Goal: Information Seeking & Learning: Learn about a topic

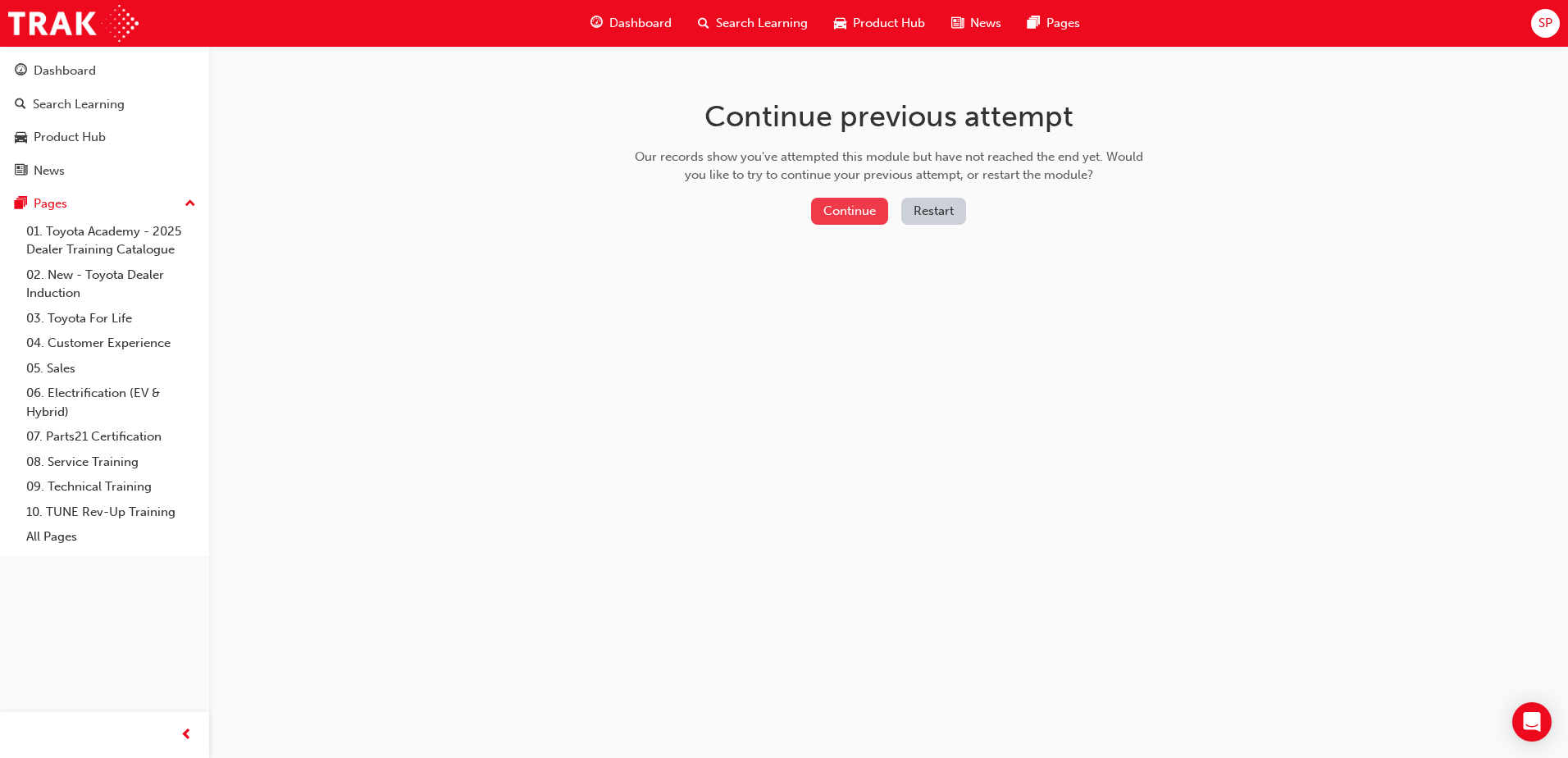
click at [859, 199] on button "Continue" at bounding box center [849, 210] width 77 height 27
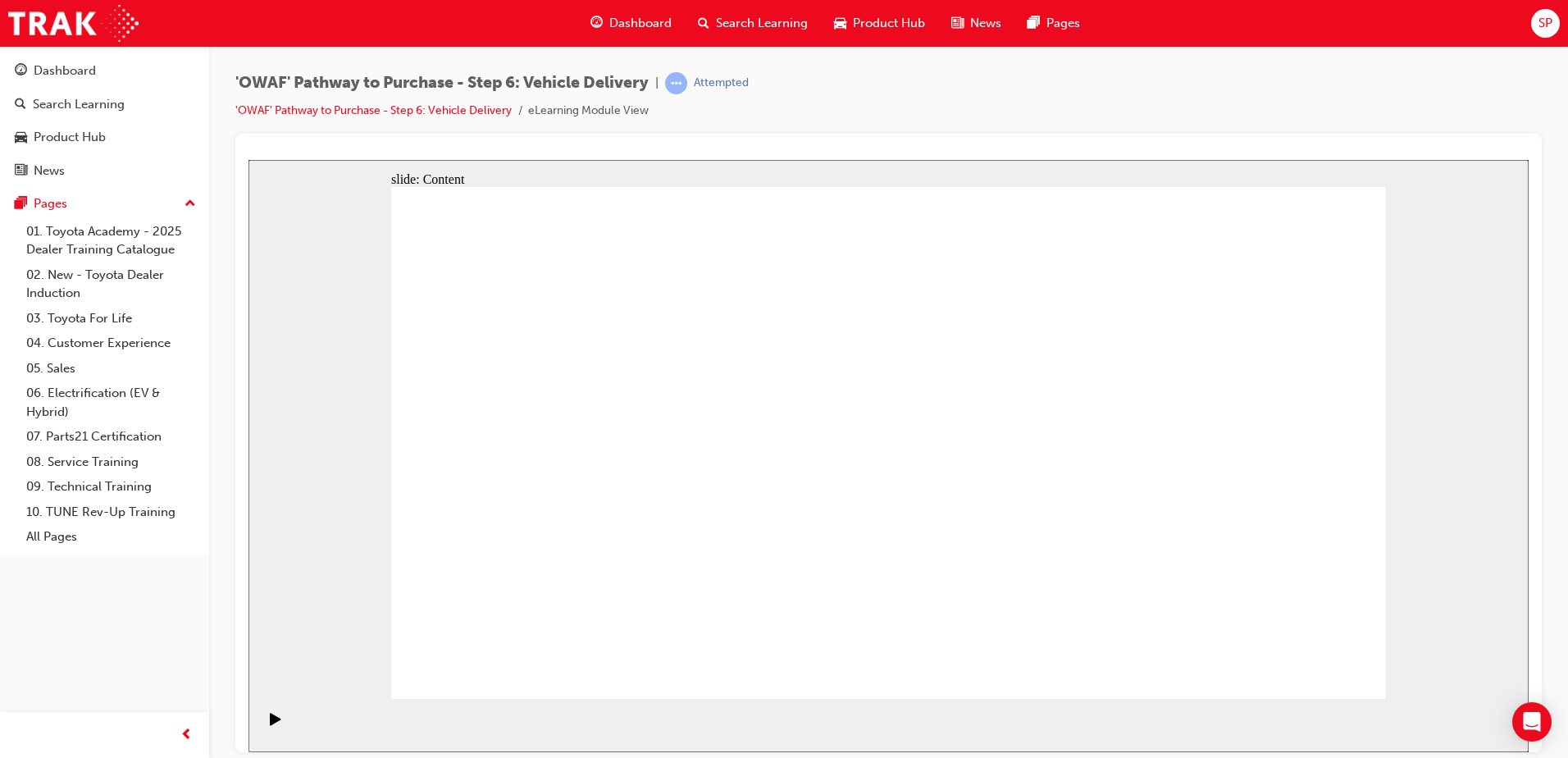
click at [279, 107] on div "'OWAF' Pathway to Purchase - Step 6: Vehicle Delivery | Attempted 'OWAF' Pathwa…" at bounding box center [492, 96] width 513 height 48
click at [636, 25] on span "Dashboard" at bounding box center [640, 23] width 62 height 19
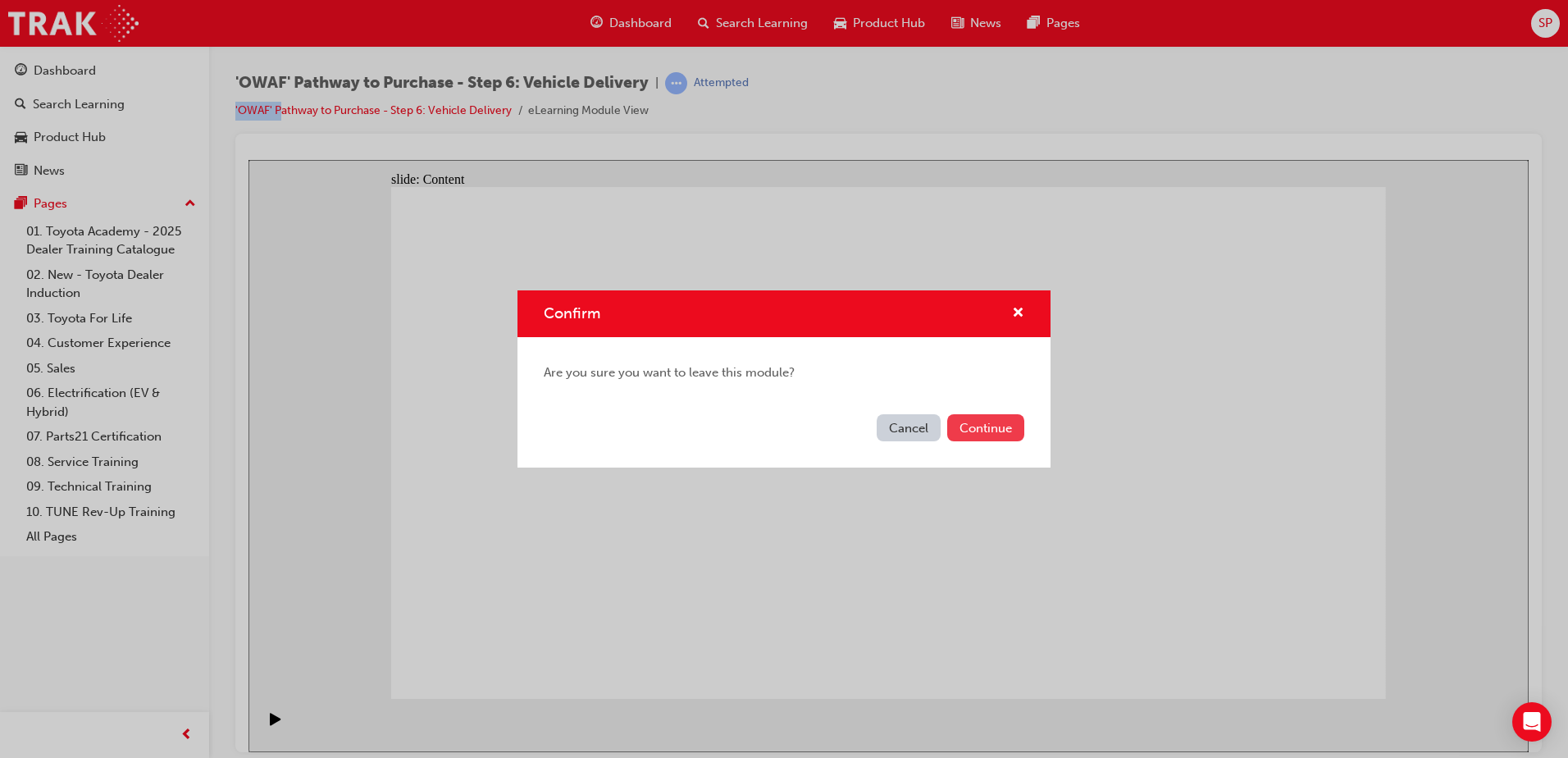
click at [989, 430] on button "Continue" at bounding box center [985, 427] width 77 height 27
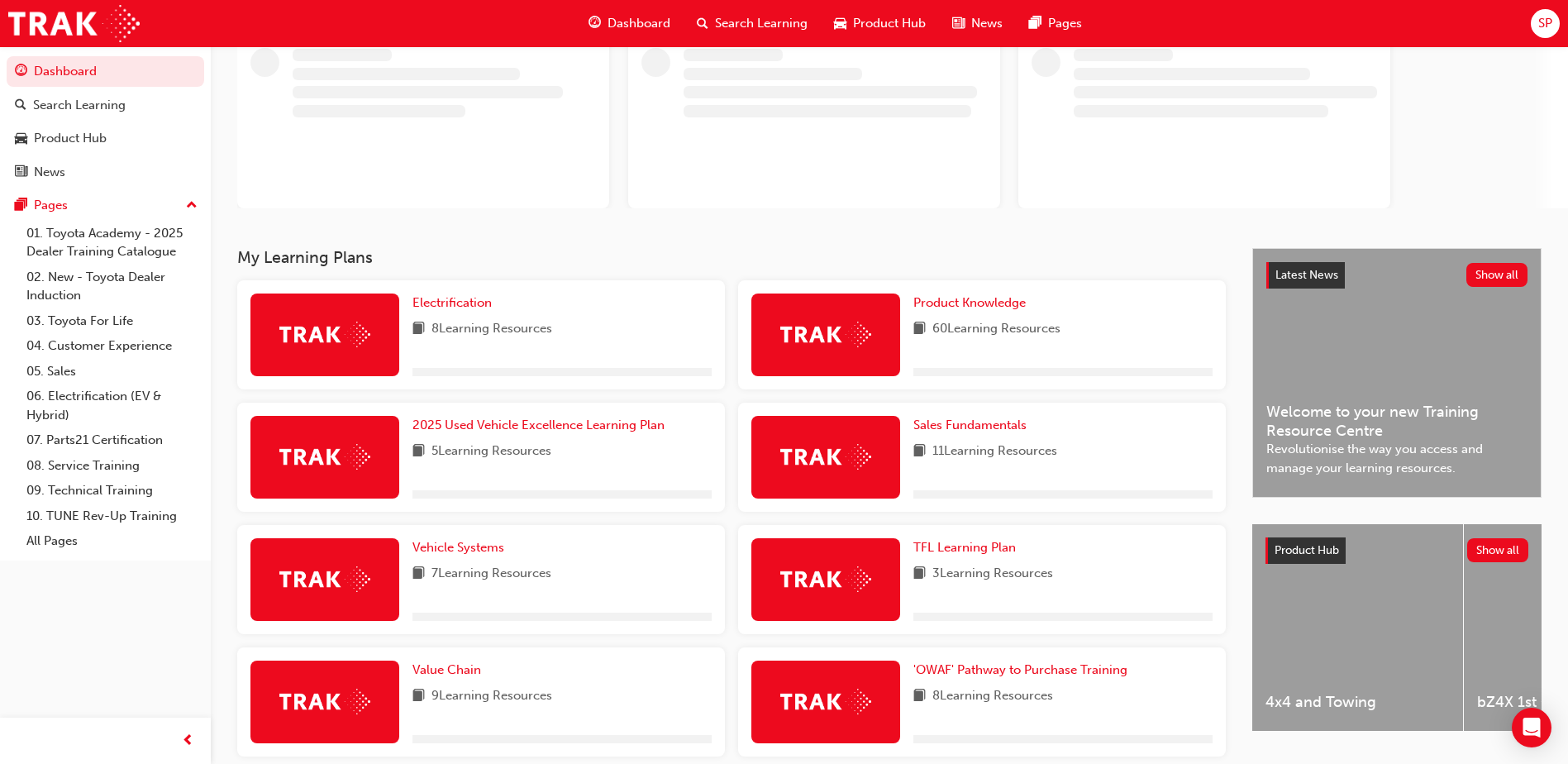
scroll to position [310, 0]
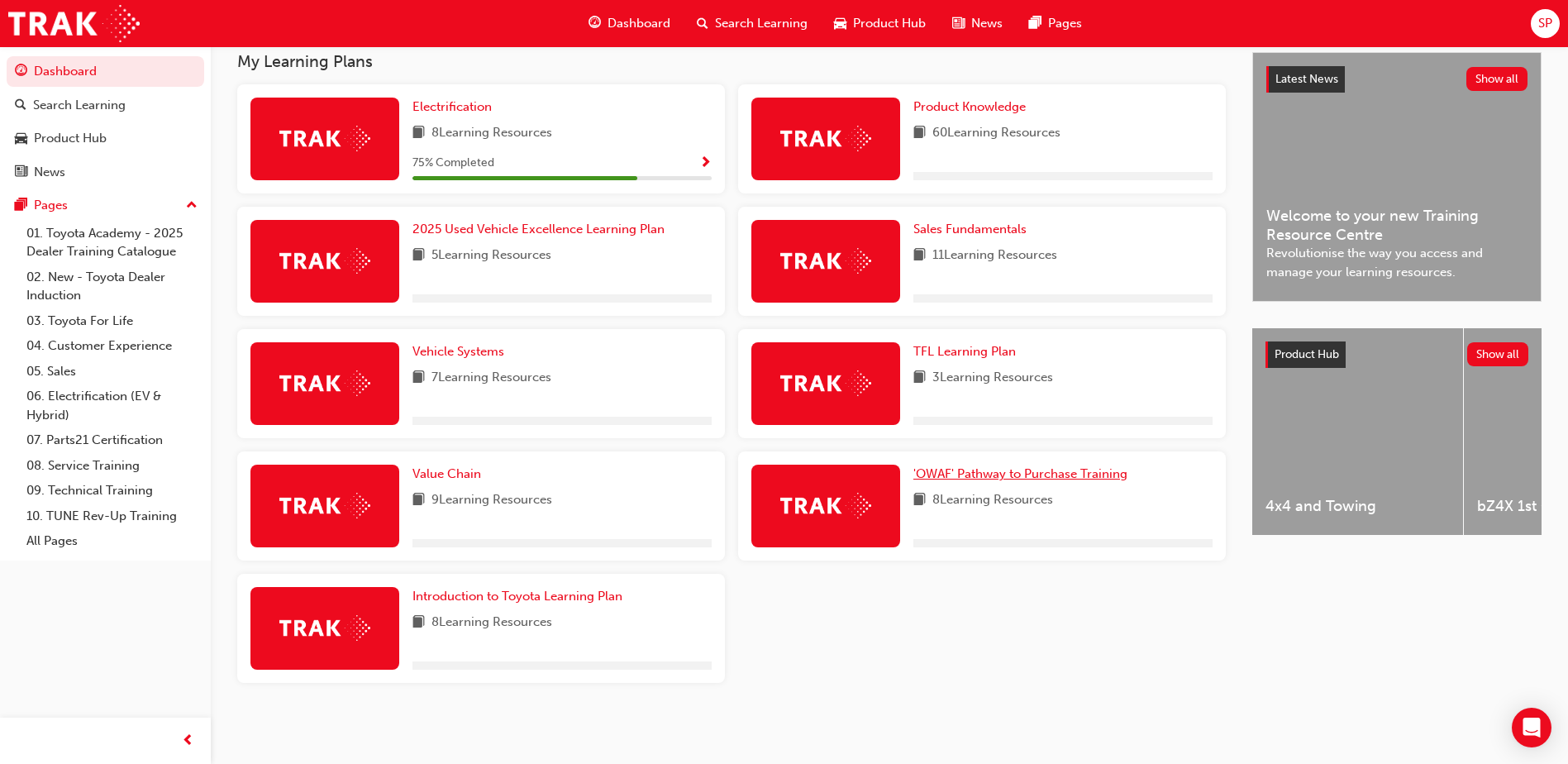
click at [1022, 472] on span "'OWAF' Pathway to Purchase Training" at bounding box center [1020, 474] width 214 height 15
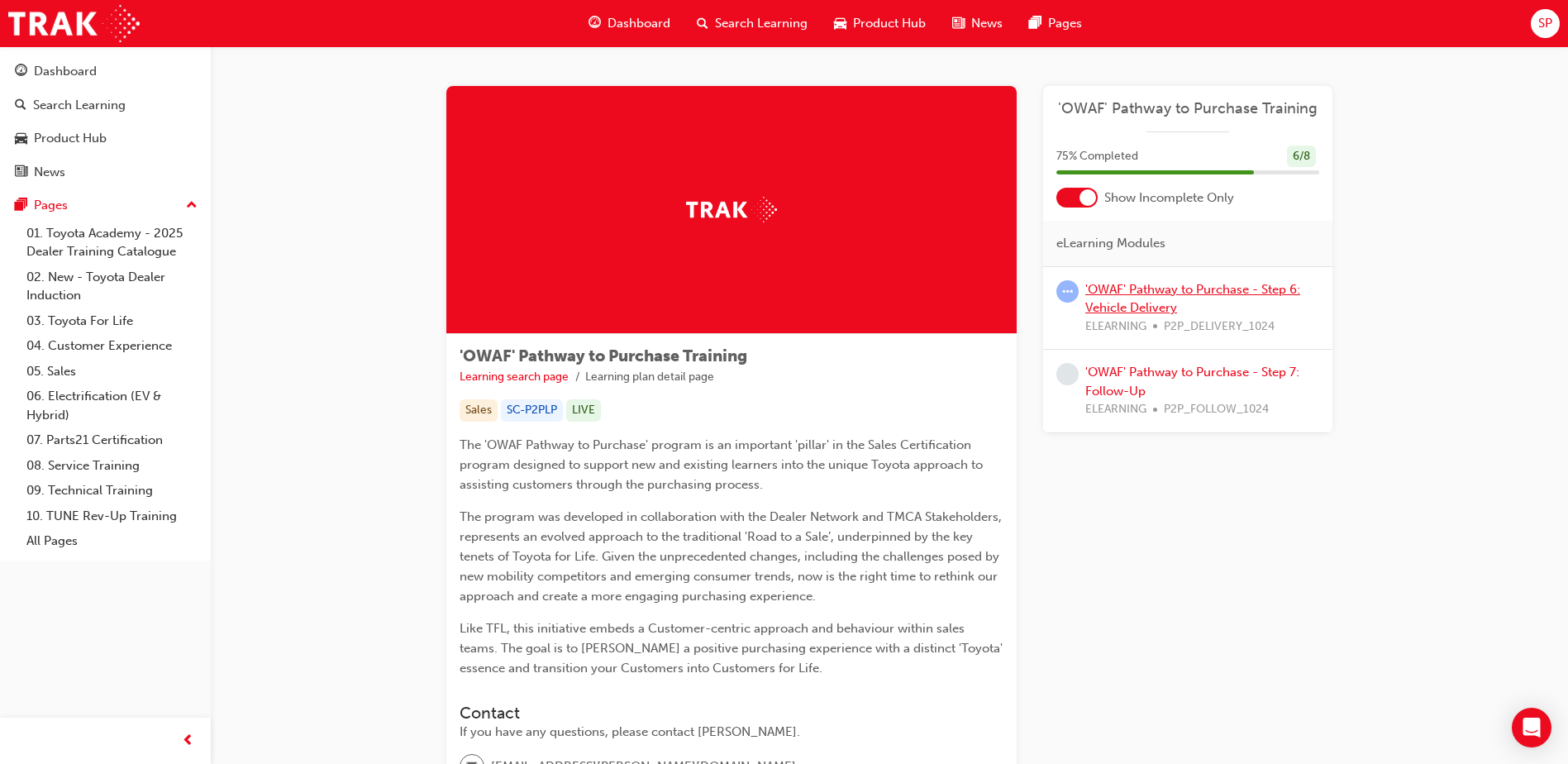
click at [1149, 310] on link "'OWAF' Pathway to Purchase - Step 6: Vehicle Delivery" at bounding box center [1193, 299] width 215 height 34
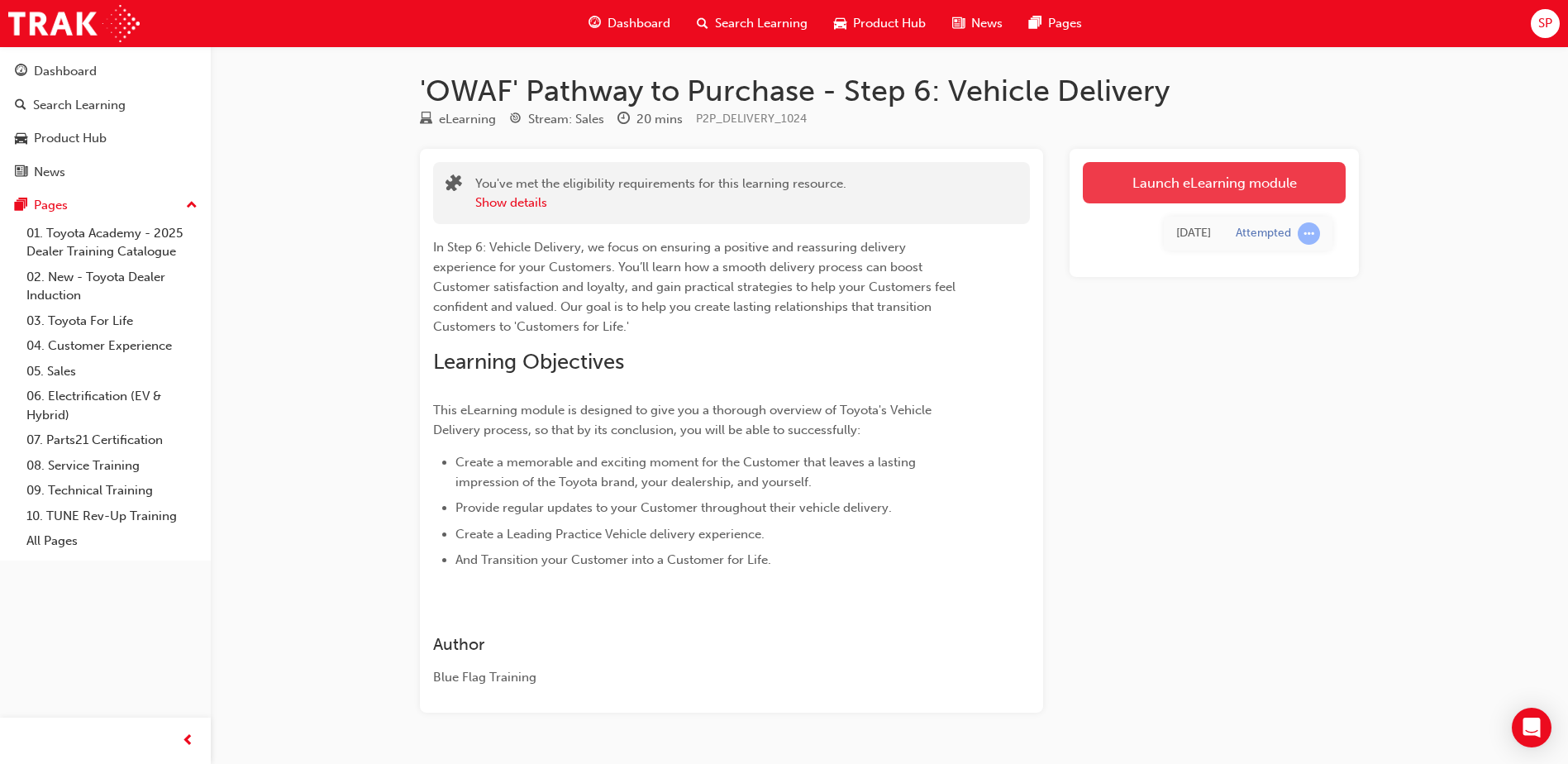
click at [1175, 174] on link "Launch eLearning module" at bounding box center [1214, 182] width 262 height 41
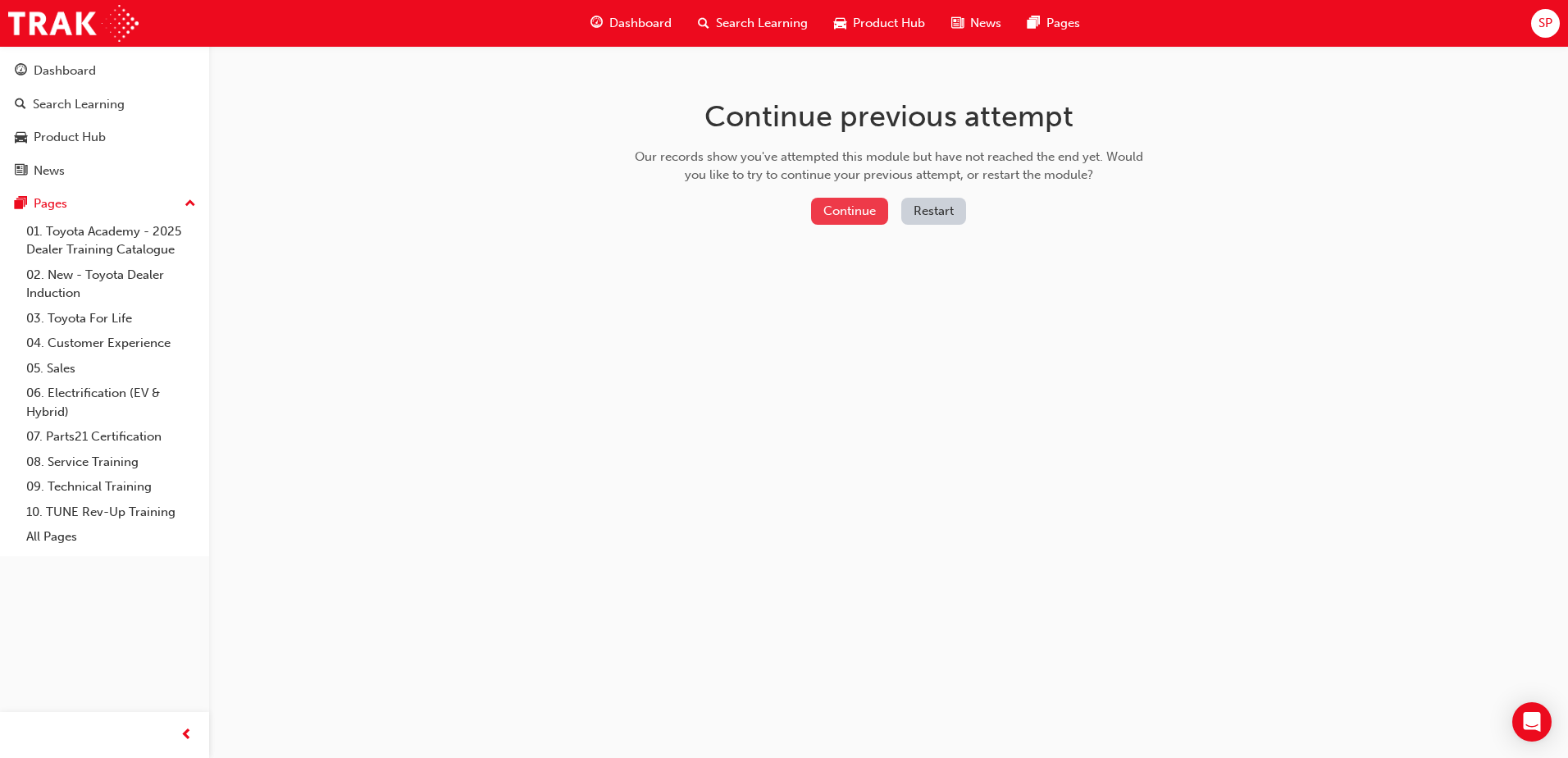
click at [818, 211] on button "Continue" at bounding box center [849, 210] width 77 height 27
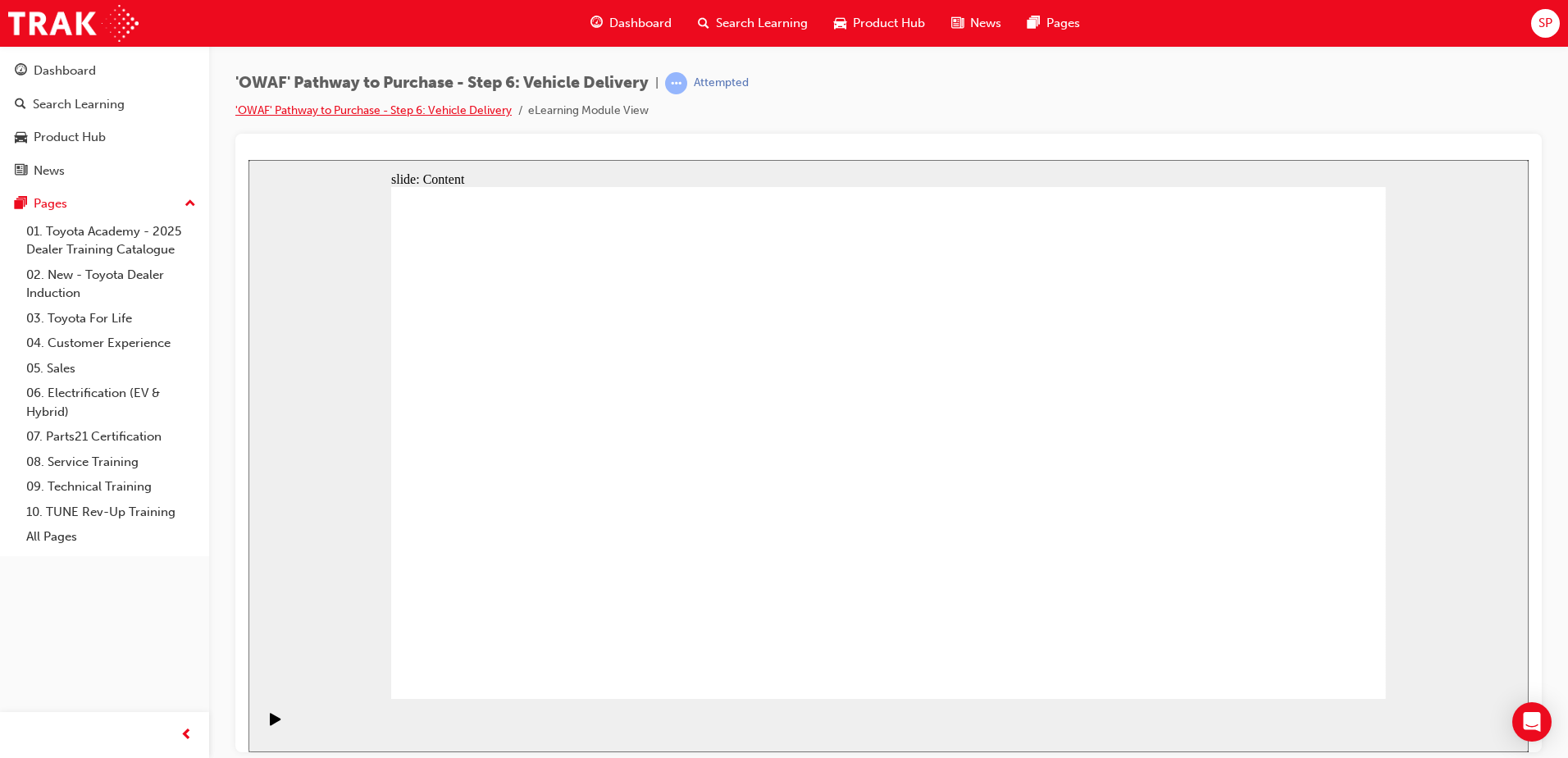
click at [297, 114] on link "'OWAF' Pathway to Purchase - Step 6: Vehicle Delivery" at bounding box center [373, 110] width 276 height 14
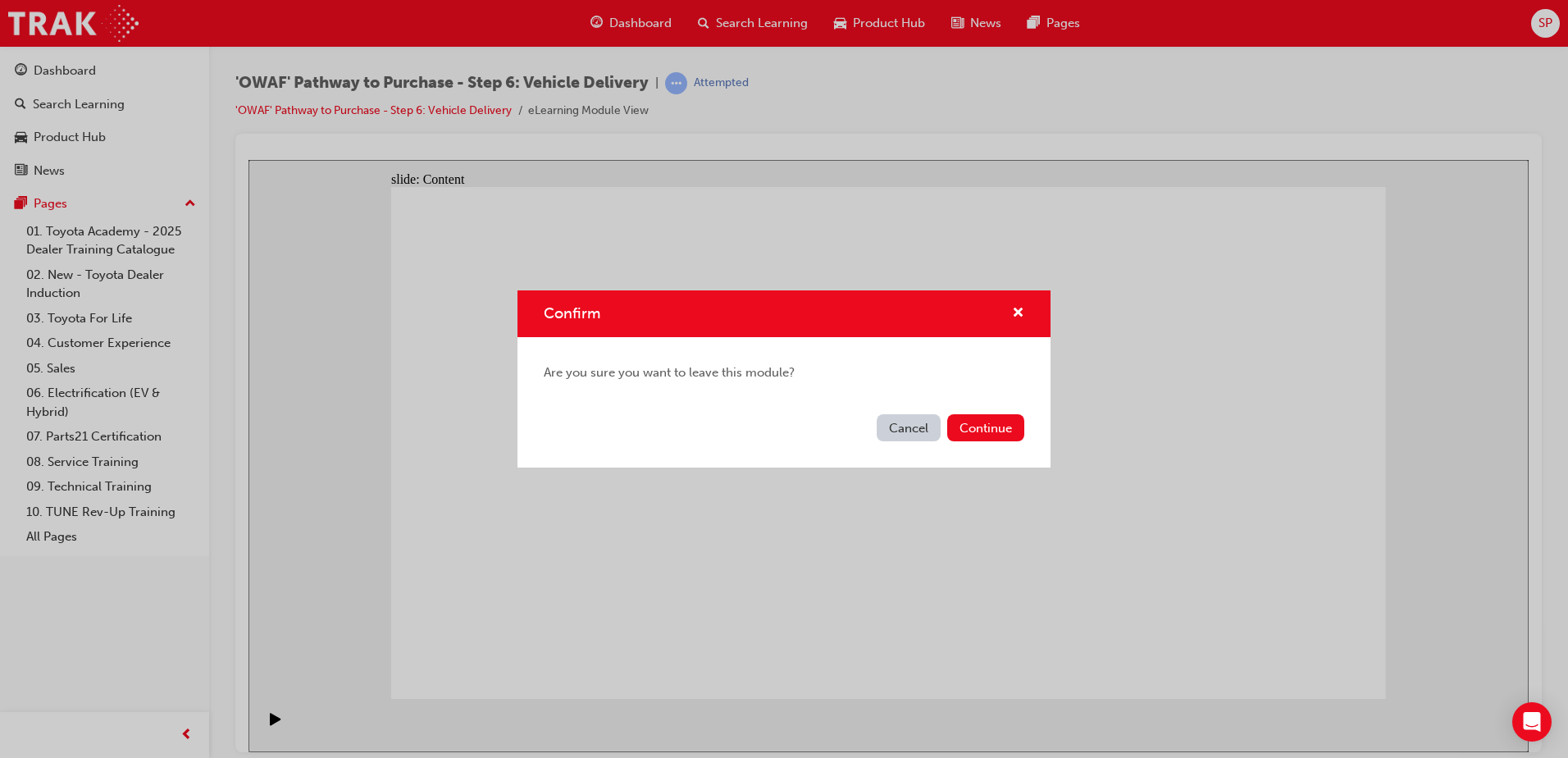
click at [1030, 442] on div "Cancel Continue" at bounding box center [784, 437] width 533 height 60
click at [1006, 432] on button "Continue" at bounding box center [985, 427] width 77 height 27
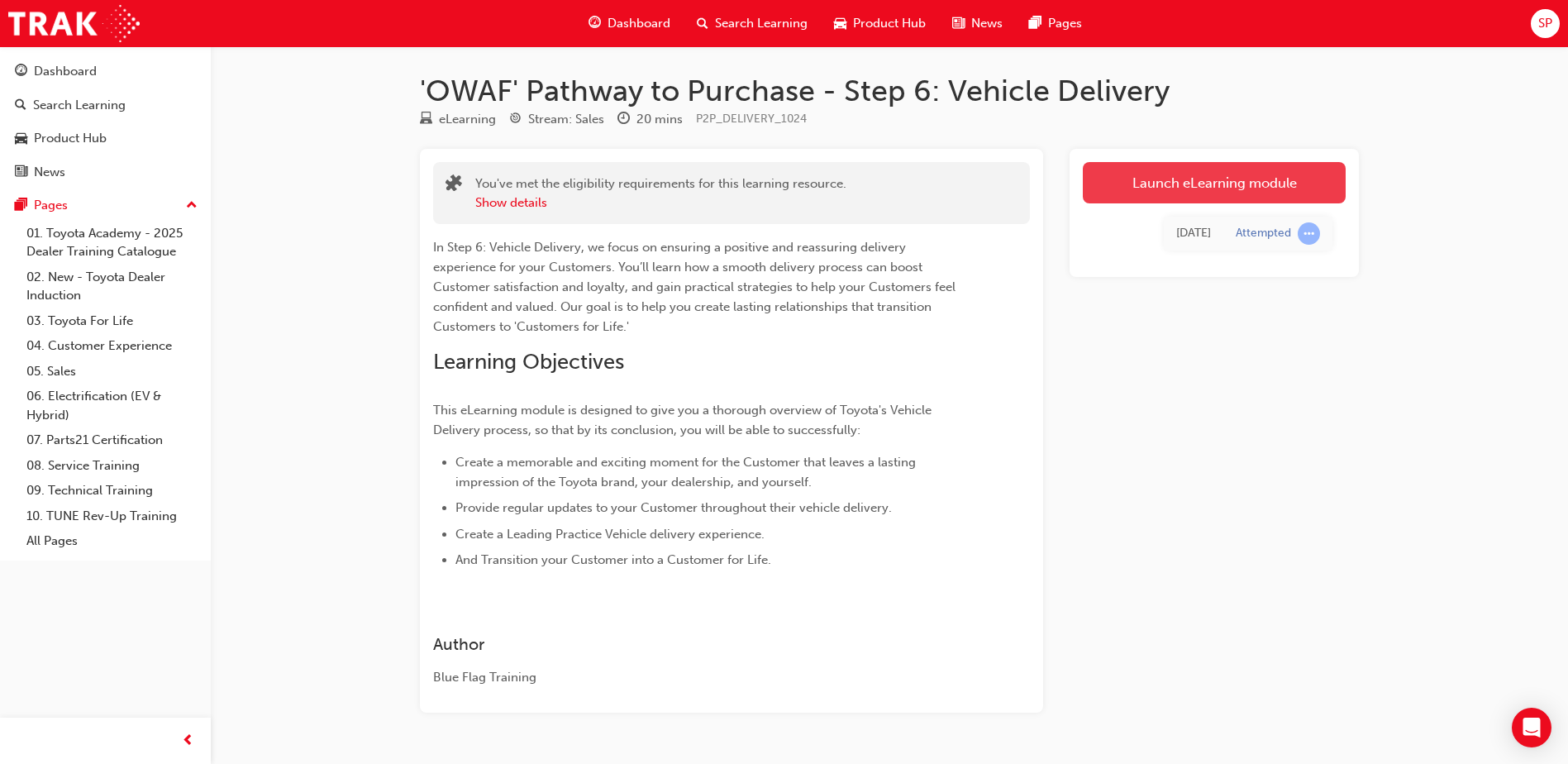
click at [1254, 197] on link "Launch eLearning module" at bounding box center [1214, 182] width 262 height 41
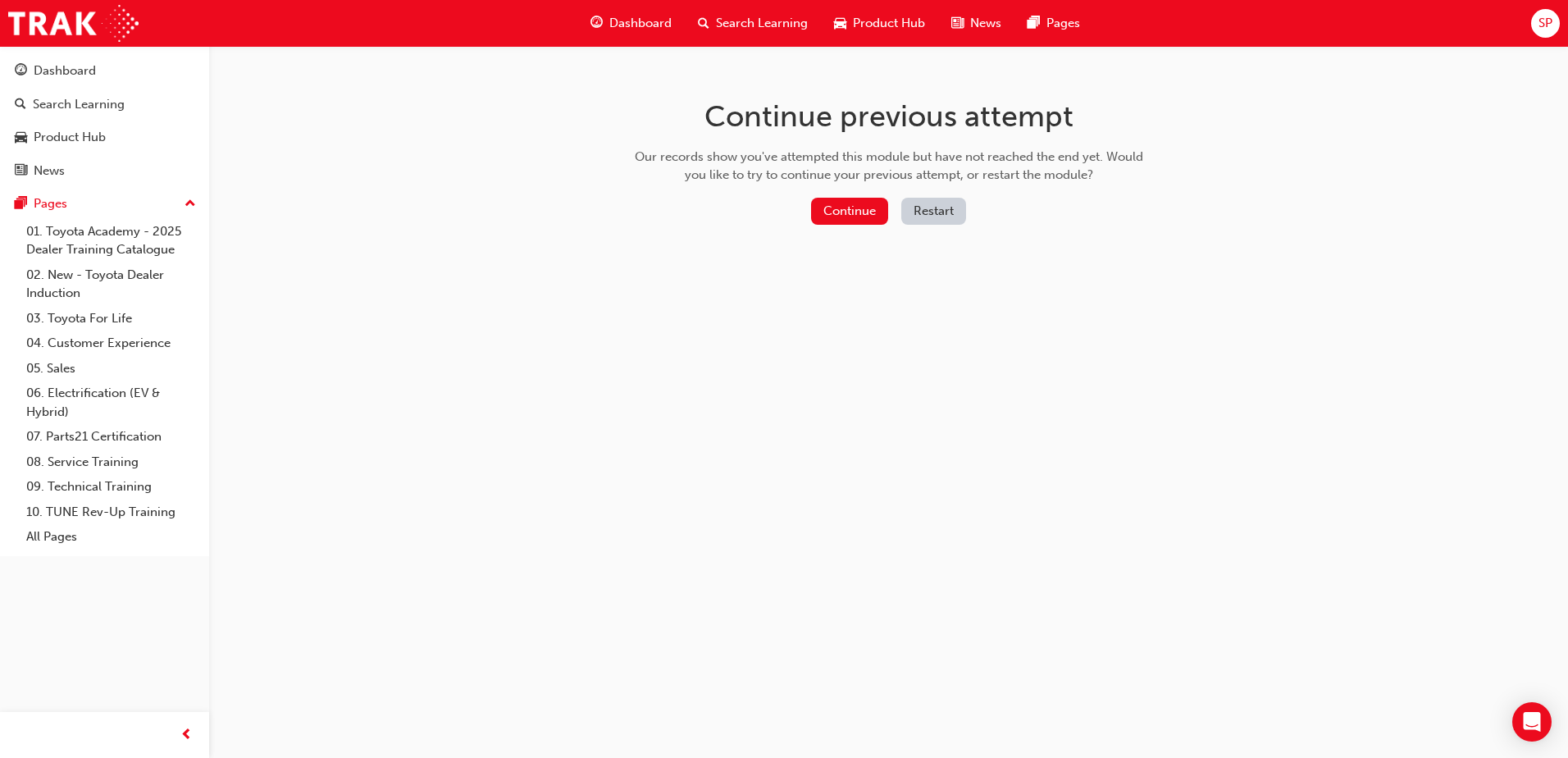
click at [938, 210] on button "Restart" at bounding box center [934, 210] width 65 height 27
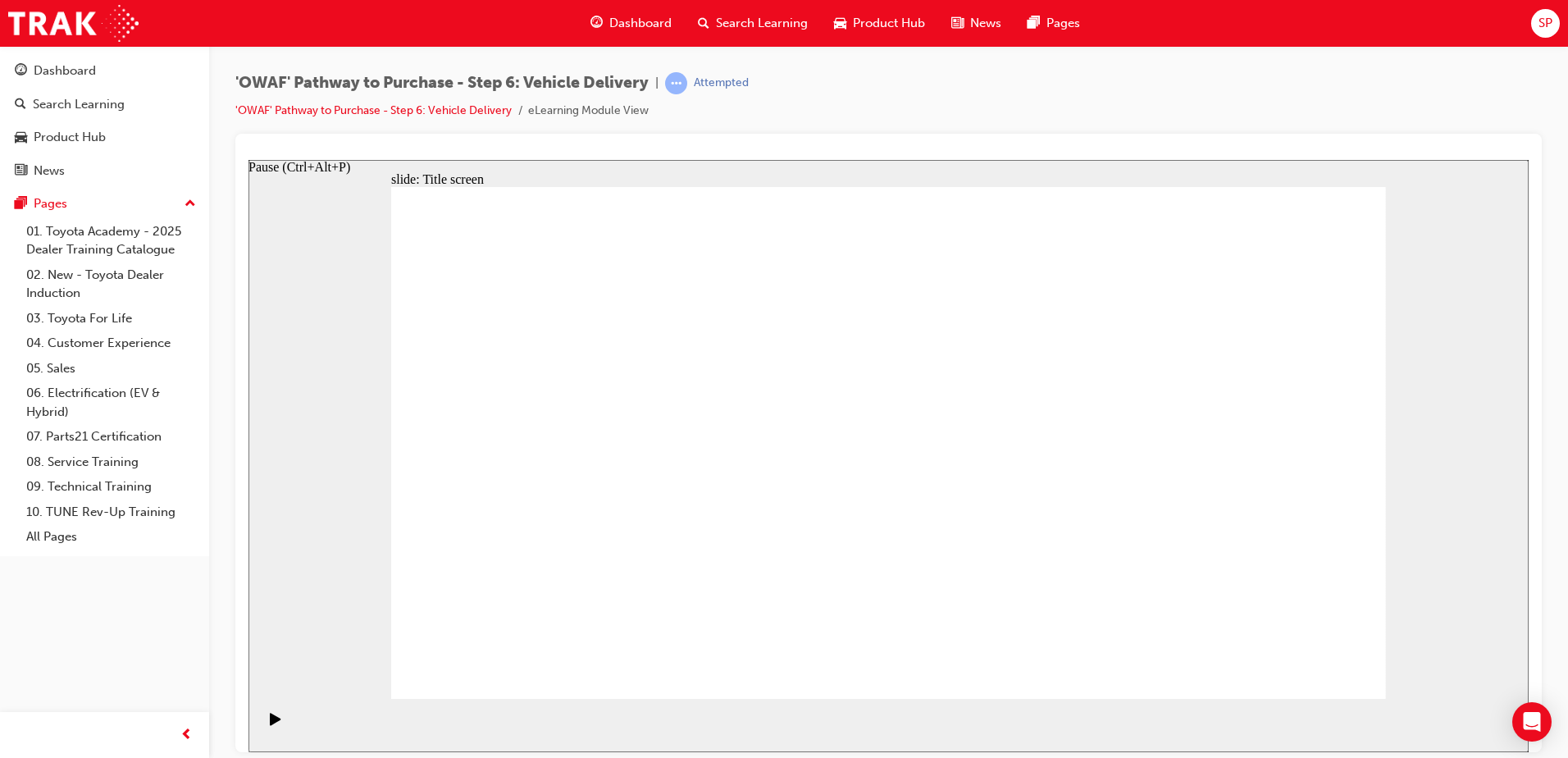
click at [270, 720] on icon "Pause (Ctrl+Alt+P)" at bounding box center [275, 717] width 11 height 12
click at [261, 726] on div "Pause (Ctrl+Alt+P)" at bounding box center [275, 726] width 28 height 28
click at [431, 112] on link "'OWAF' Pathway to Purchase - Step 6: Vehicle Delivery" at bounding box center [373, 110] width 276 height 14
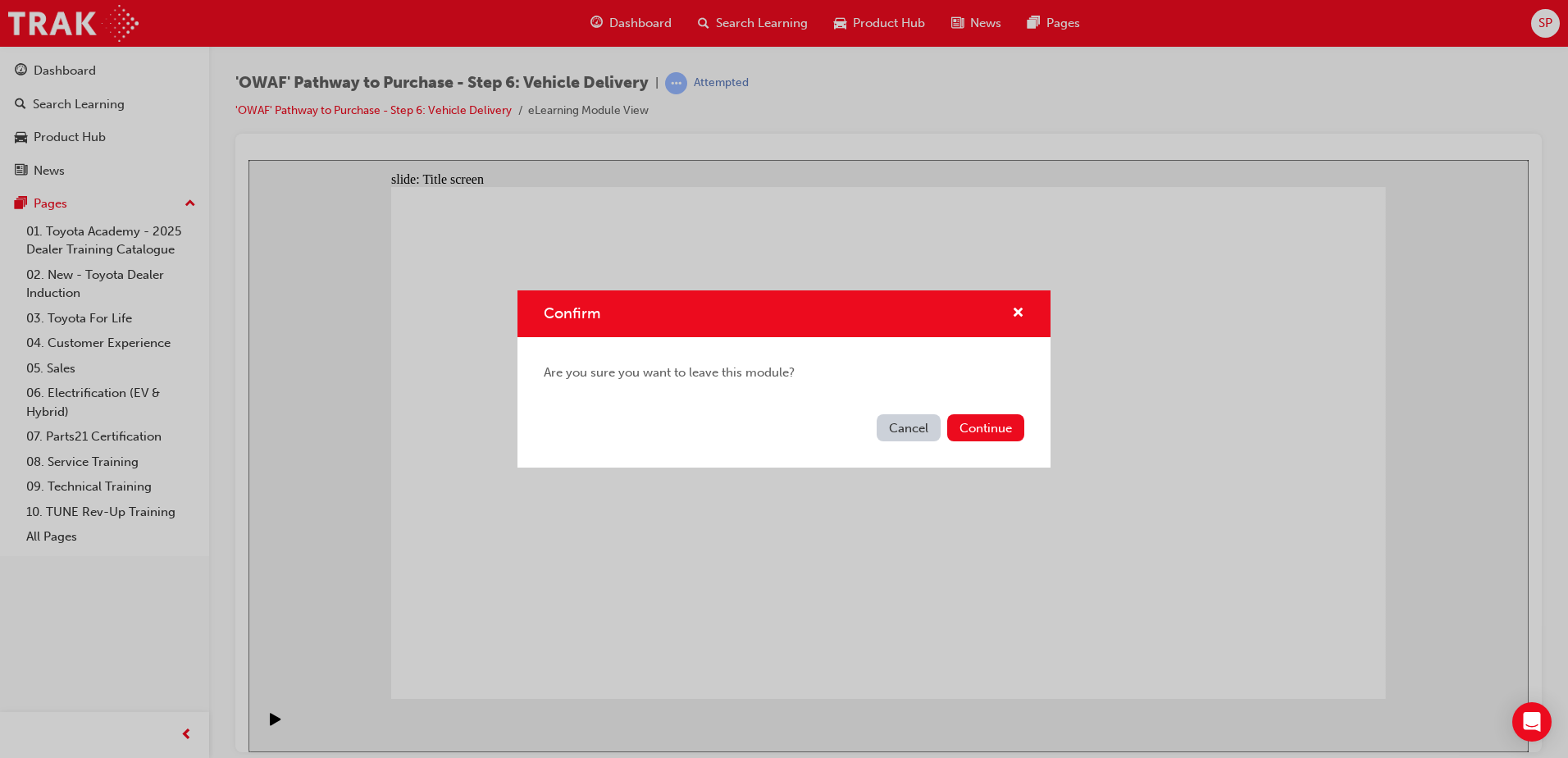
click at [1016, 441] on div "Cancel Continue" at bounding box center [784, 437] width 533 height 60
click at [1014, 438] on button "Continue" at bounding box center [985, 427] width 77 height 27
